Goal: Register for event/course

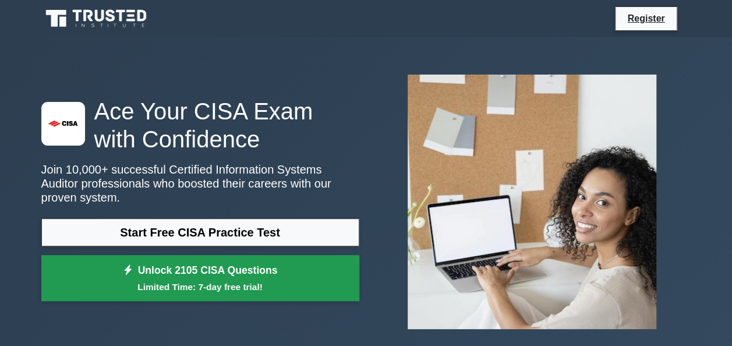
click at [270, 268] on link "Unlock 2105 CISA Questions Limited Time: 7-day free trial!" at bounding box center [200, 278] width 318 height 47
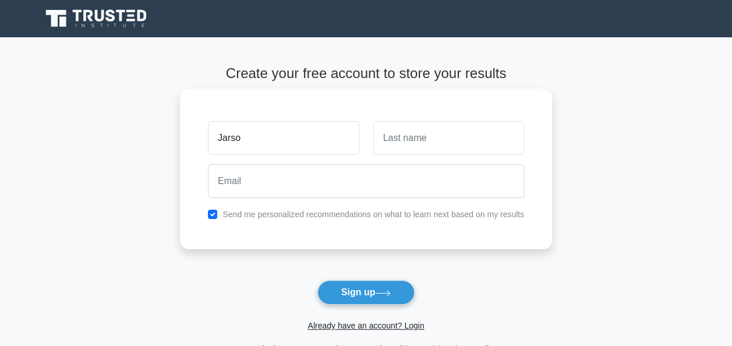
type input "Jarso"
click at [408, 140] on input "text" at bounding box center [448, 138] width 151 height 34
type input "Midekso"
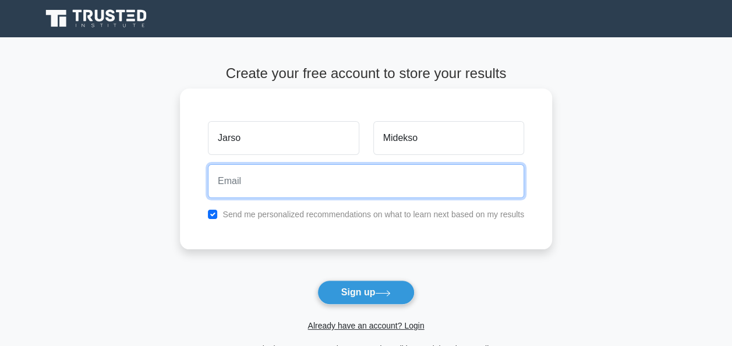
click at [281, 183] on input "email" at bounding box center [366, 181] width 316 height 34
type input "jarsomidekso557@gmail.com"
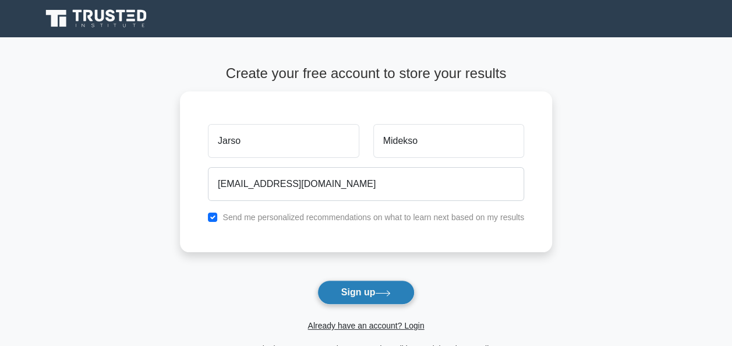
click at [373, 287] on button "Sign up" at bounding box center [366, 292] width 98 height 24
